Goal: Task Accomplishment & Management: Manage account settings

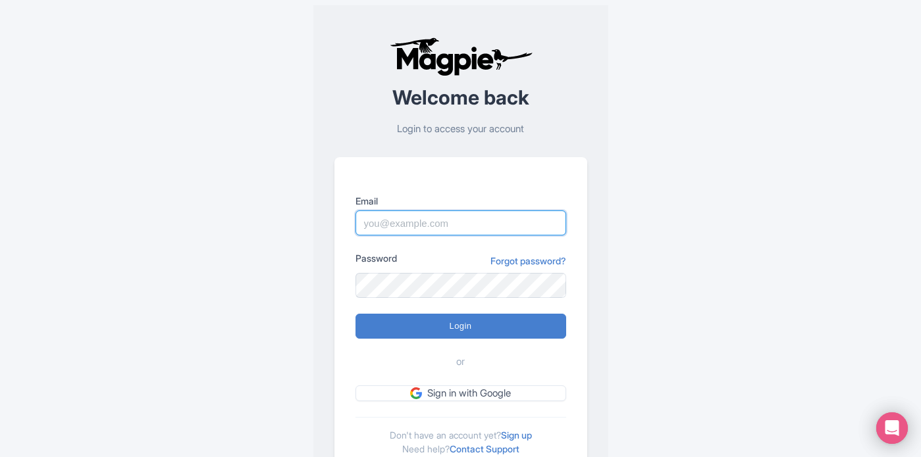
click at [405, 228] on input "Email" at bounding box center [460, 223] width 211 height 25
type input "quintin@capeadventurebrands.co.za"
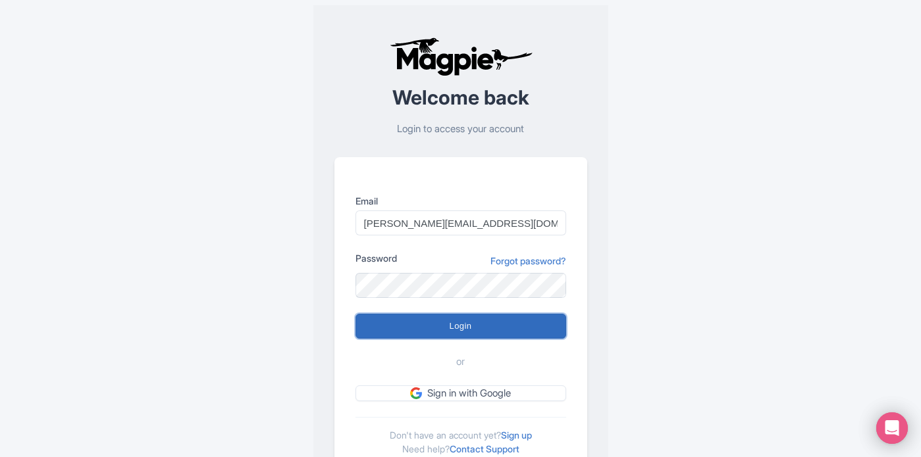
click at [428, 326] on input "Login" at bounding box center [460, 326] width 211 height 25
type input "Logging in..."
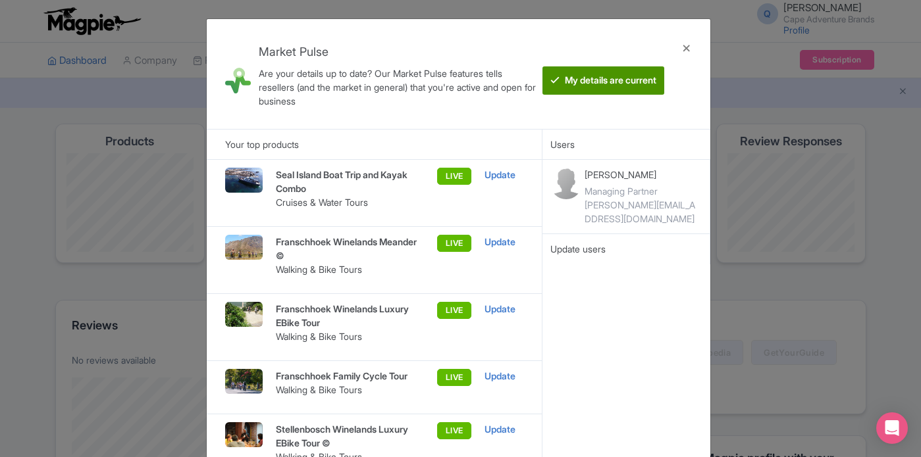
click at [624, 81] on btn "My details are current" at bounding box center [603, 80] width 122 height 28
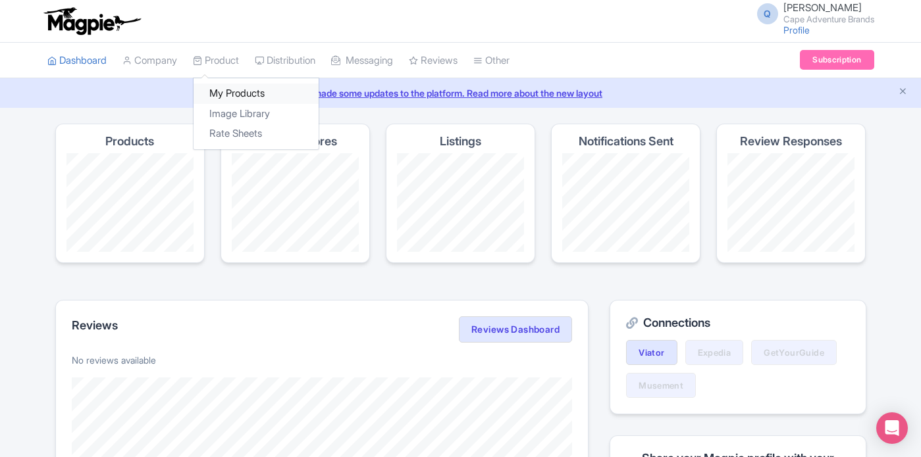
click at [230, 94] on link "My Products" at bounding box center [255, 94] width 125 height 20
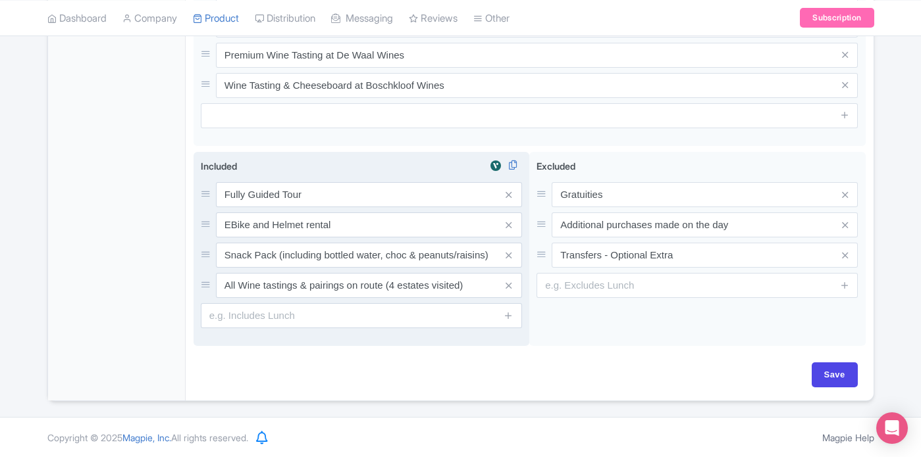
scroll to position [182, 0]
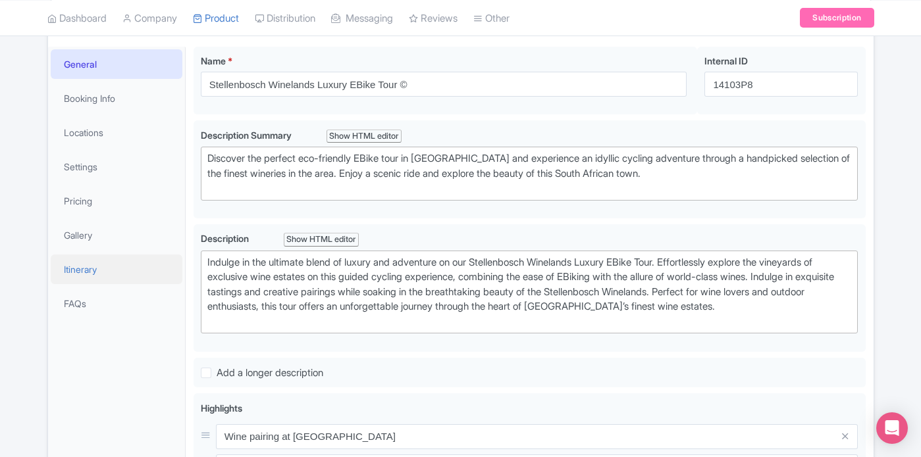
click at [88, 268] on link "Itinerary" at bounding box center [117, 270] width 132 height 30
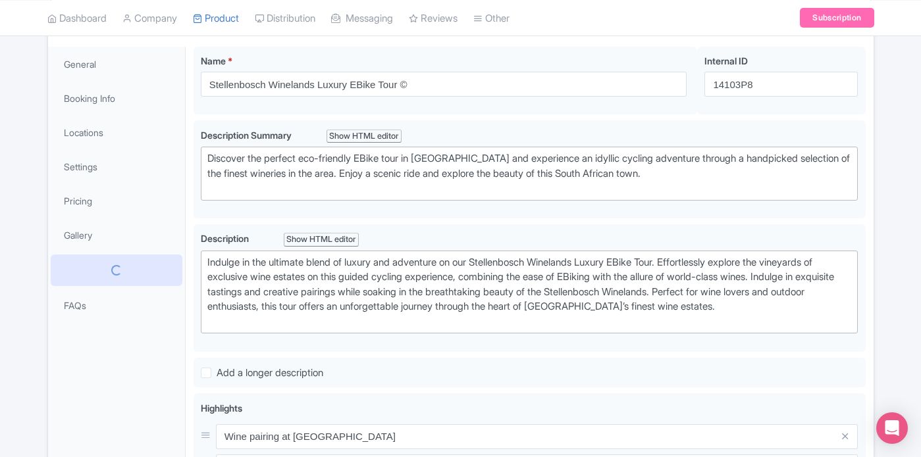
scroll to position [118, 0]
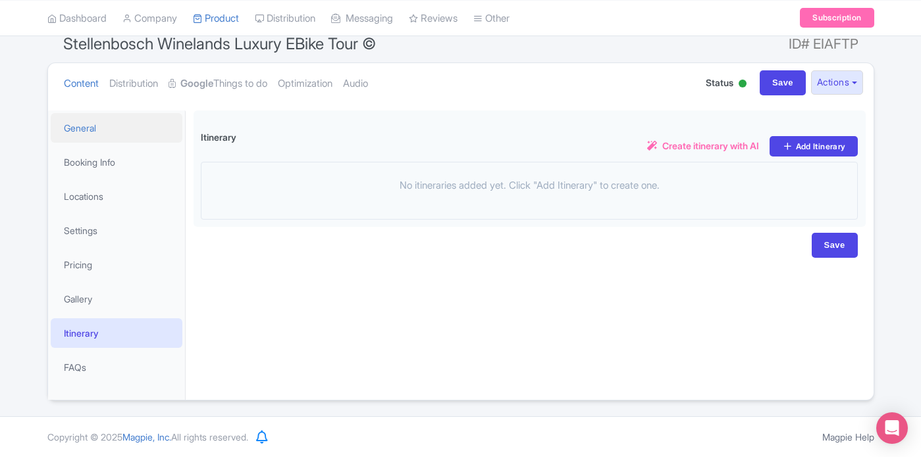
click at [91, 126] on link "General" at bounding box center [117, 128] width 132 height 30
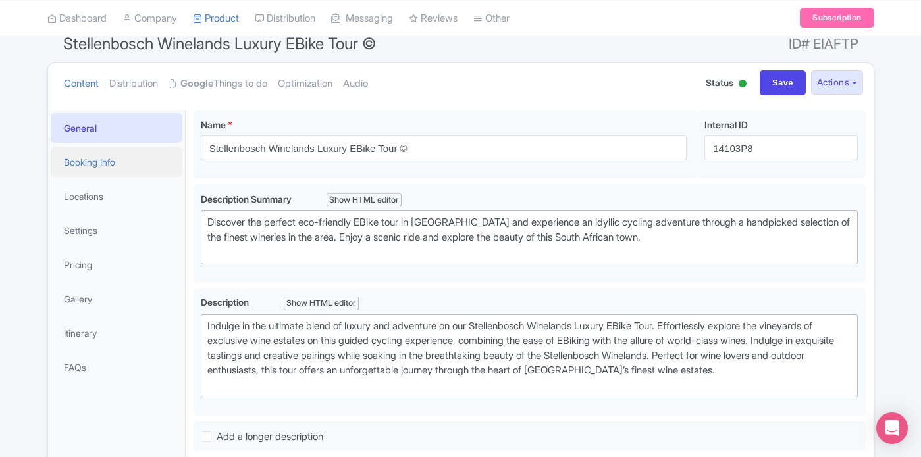
click at [100, 158] on link "Booking Info" at bounding box center [117, 162] width 132 height 30
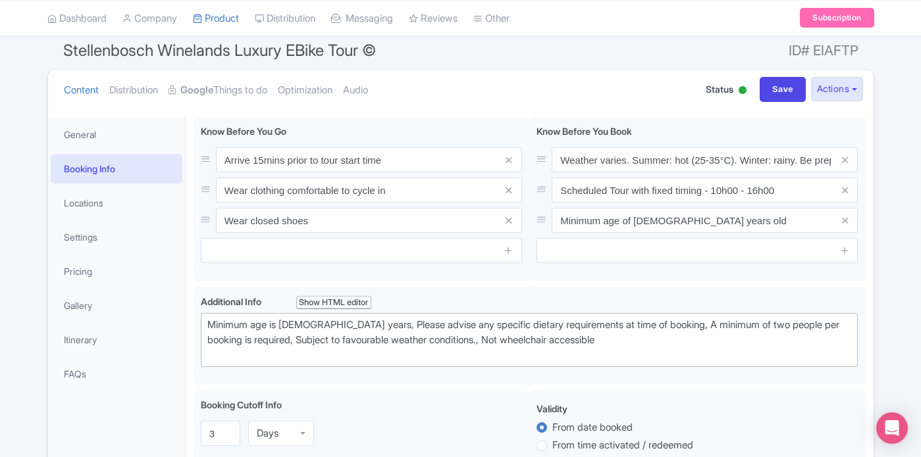
scroll to position [111, 0]
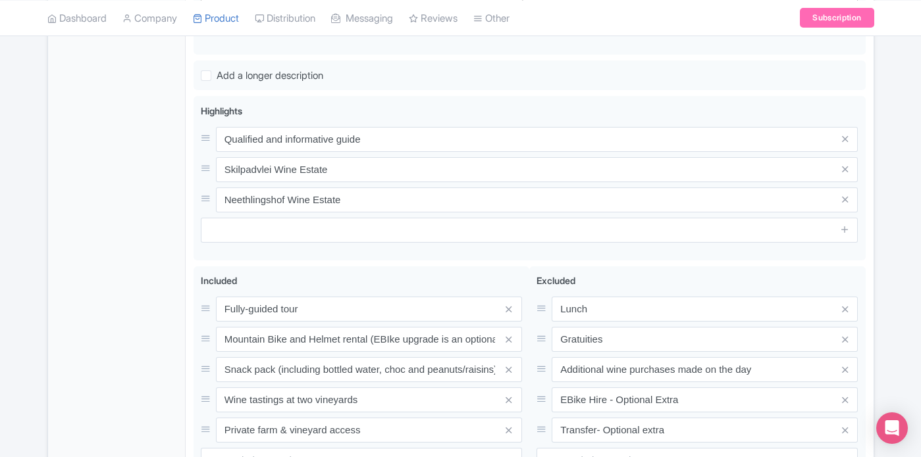
scroll to position [59, 0]
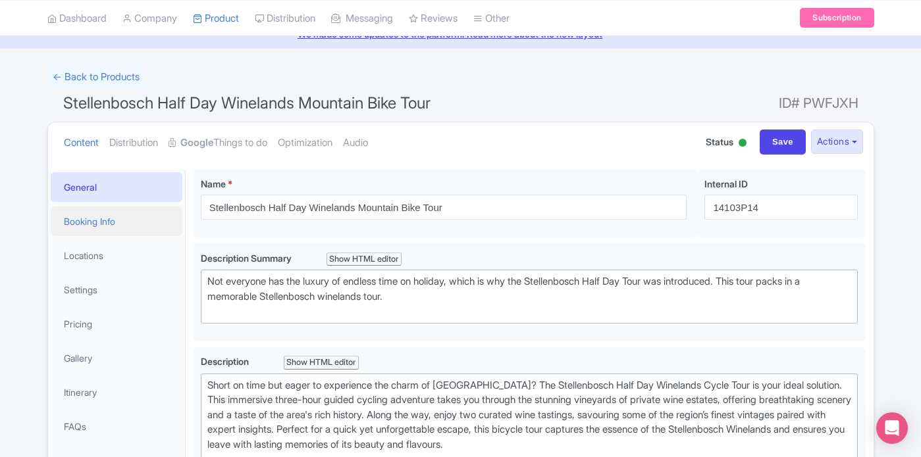
click at [108, 224] on link "Booking Info" at bounding box center [117, 222] width 132 height 30
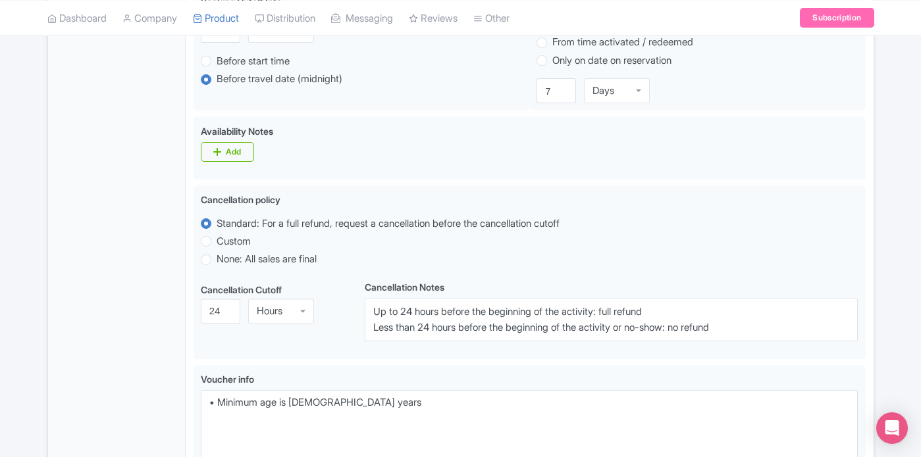
scroll to position [518, 0]
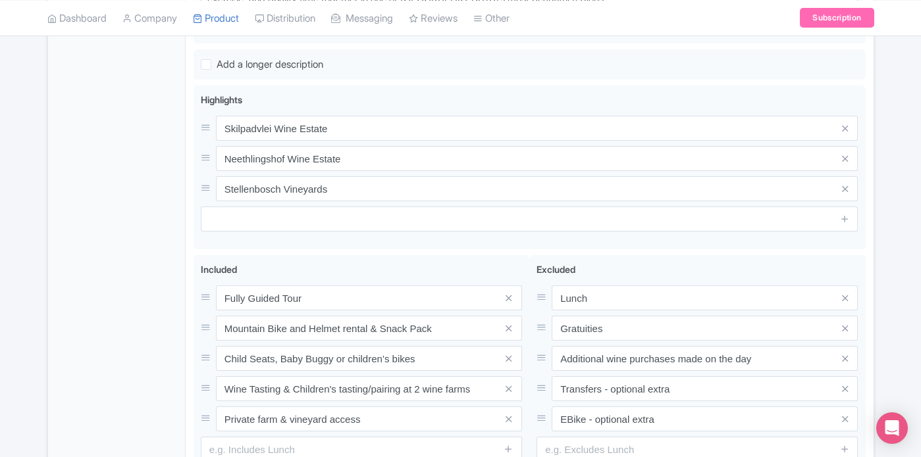
scroll to position [79, 0]
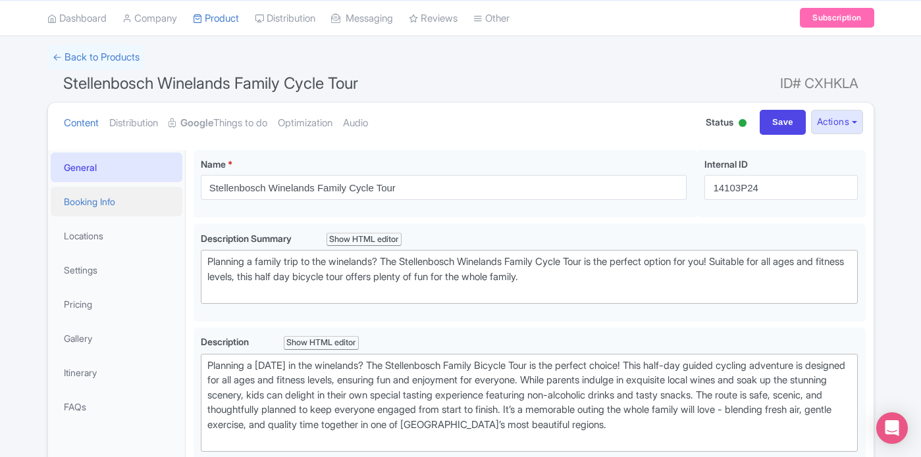
click at [113, 205] on link "Booking Info" at bounding box center [117, 202] width 132 height 30
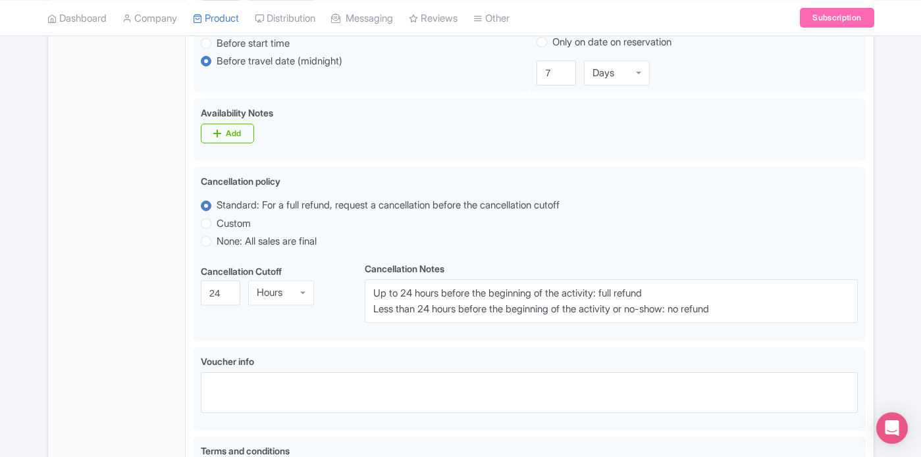
scroll to position [533, 0]
